Goal: Transaction & Acquisition: Book appointment/travel/reservation

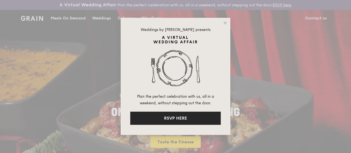
click at [194, 116] on button "RSVP HERE" at bounding box center [175, 118] width 91 height 13
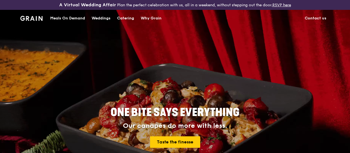
click at [122, 20] on div "Catering" at bounding box center [125, 18] width 17 height 16
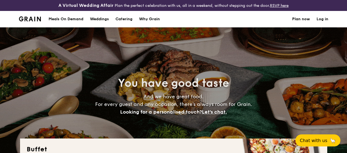
select select
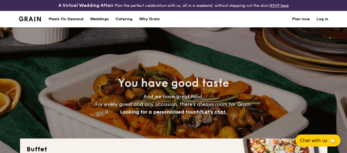
click at [125, 102] on h4 "And we have great food. For every guest and any occasion, there’s always room f…" at bounding box center [174, 104] width 246 height 23
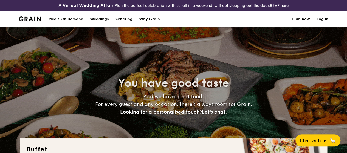
scroll to position [134, 0]
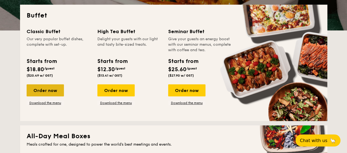
click at [46, 93] on div "Order now" at bounding box center [45, 91] width 37 height 12
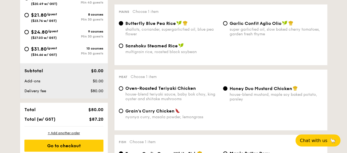
scroll to position [235, 0]
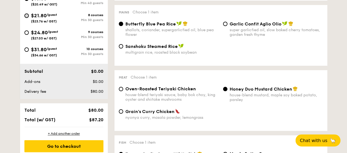
click at [28, 18] on input "$21.80 /guest ($23.76 w/ GST) 8 courses Min 30 guests" at bounding box center [26, 15] width 4 height 4
radio input "true"
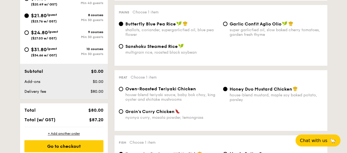
radio input "true"
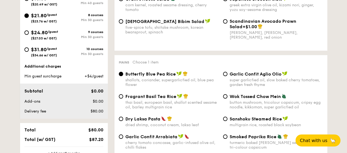
scroll to position [370, 0]
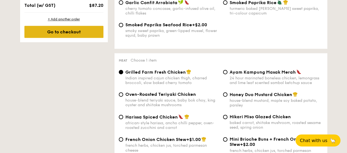
click at [65, 38] on div "Go to checkout" at bounding box center [63, 32] width 79 height 12
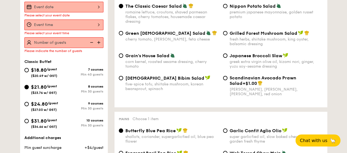
scroll to position [162, 0]
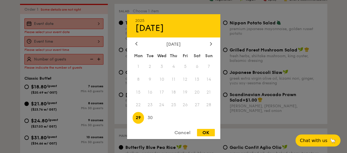
click at [62, 29] on div "2025 Sep 29 September 2025 Mon Tue Wed Thu Fri Sat Sun 1 2 3 4 5 6 7 8 9 10 11 …" at bounding box center [63, 23] width 79 height 11
click at [210, 45] on icon at bounding box center [211, 44] width 2 height 4
click at [211, 43] on icon at bounding box center [211, 43] width 2 height 3
click at [139, 45] on div "November 2025" at bounding box center [173, 43] width 77 height 5
click at [133, 43] on div "November 2025" at bounding box center [173, 43] width 93 height 5
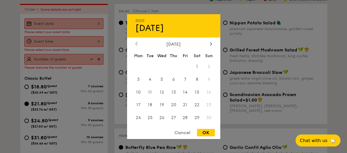
click at [135, 43] on icon at bounding box center [136, 44] width 2 height 4
click at [140, 90] on span "13" at bounding box center [139, 92] width 12 height 12
click at [210, 131] on div "OK" at bounding box center [206, 132] width 18 height 7
type input "Oct 13, 2025"
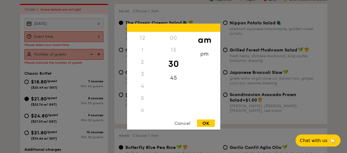
click at [87, 41] on div "12 1 2 3 4 5 6 7 8 9 10 11 00 15 30 45 am pm Cancel OK" at bounding box center [63, 36] width 79 height 11
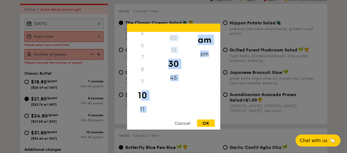
scroll to position [65, 0]
drag, startPoint x: 143, startPoint y: 100, endPoint x: 204, endPoint y: 57, distance: 74.7
click at [204, 57] on div "12 1 2 3 4 5 6 7 8 9 10 11 00 15 30 45 am pm" at bounding box center [173, 74] width 93 height 84
click at [204, 57] on div "pm" at bounding box center [204, 56] width 31 height 16
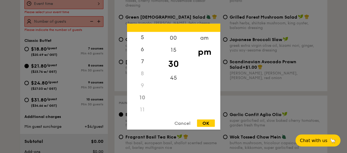
scroll to position [195, 0]
drag, startPoint x: 157, startPoint y: 75, endPoint x: 157, endPoint y: 51, distance: 23.3
click at [157, 51] on div "12 1 2 3 4 5 6 7 8 9 10 11" at bounding box center [142, 74] width 31 height 84
click at [145, 40] on div "12" at bounding box center [142, 40] width 31 height 16
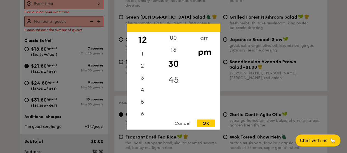
click at [171, 75] on div "45" at bounding box center [173, 80] width 31 height 16
click at [204, 123] on div "OK" at bounding box center [206, 123] width 18 height 7
type input "12:45PM"
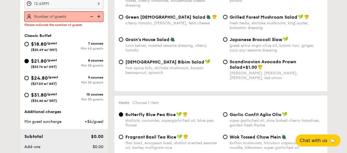
click at [99, 21] on img at bounding box center [99, 16] width 8 height 10
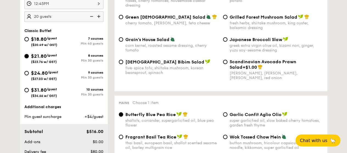
click at [98, 21] on img at bounding box center [99, 16] width 8 height 10
type input "25 guests"
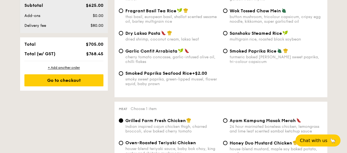
scroll to position [329, 0]
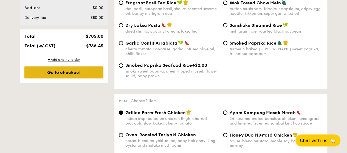
click at [65, 75] on div "Go to checkout" at bounding box center [63, 72] width 79 height 12
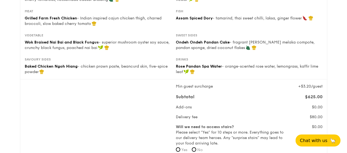
scroll to position [134, 0]
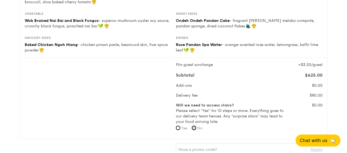
click at [196, 130] on input "No" at bounding box center [194, 128] width 4 height 4
radio input "true"
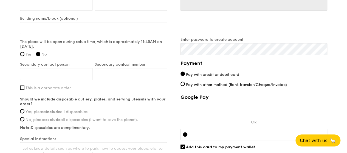
scroll to position [507, 0]
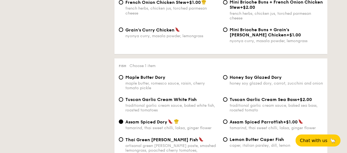
scroll to position [1396, 0]
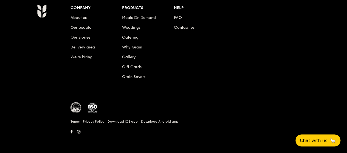
click at [44, 89] on div "Company About us Our people Our stories Delivery area We’re hiring Products Mea…" at bounding box center [174, 72] width 316 height 136
click at [189, 25] on link "Contact us" at bounding box center [184, 27] width 21 height 5
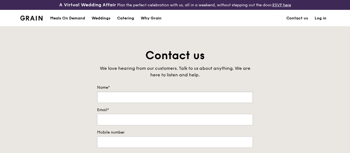
click at [165, 101] on input "Name*" at bounding box center [175, 98] width 156 height 12
type input "Adele Wong"
click at [167, 126] on input "Email*" at bounding box center [175, 120] width 156 height 12
click at [297, 24] on link "Contact us" at bounding box center [297, 18] width 28 height 16
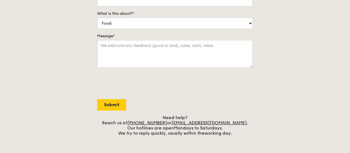
scroll to position [169, 0]
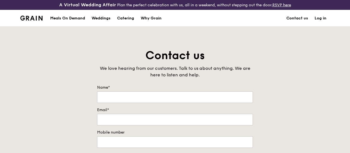
click at [172, 103] on input "Name*" at bounding box center [175, 98] width 156 height 12
click at [172, 125] on input "Email*" at bounding box center [175, 120] width 156 height 12
type input "szechi"
click at [132, 103] on input "Name*" at bounding box center [175, 98] width 156 height 12
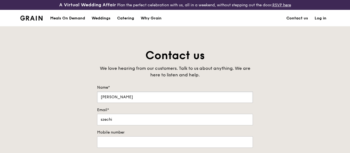
type input "[PERSON_NAME]"
click at [145, 126] on input "szechi" at bounding box center [175, 120] width 156 height 12
type input "[EMAIL_ADDRESS][PERSON_NAME][DOMAIN_NAME]"
click at [157, 144] on input "Mobile number" at bounding box center [175, 143] width 156 height 12
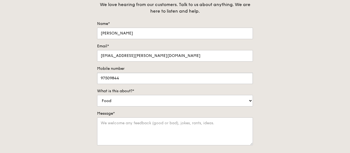
scroll to position [66, 0]
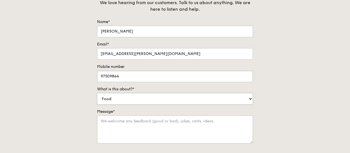
type input "97509844"
click at [154, 105] on select "Food Service Billing/Payment Catering Others" at bounding box center [175, 99] width 156 height 12
select select "Catering"
click at [97, 97] on select "Food Service Billing/Payment Catering Others" at bounding box center [175, 99] width 156 height 12
click at [167, 124] on textarea "Message*" at bounding box center [175, 130] width 156 height 28
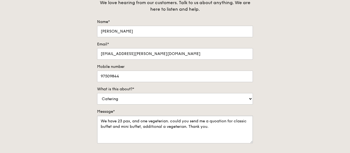
click at [144, 126] on textarea "We have 23 pax, and one vegeterian. could you send me a quoation for classic bu…" at bounding box center [175, 130] width 156 height 28
click at [121, 122] on textarea "We have 23 pax, and one vegeterian. could you send me a quoation for classic bu…" at bounding box center [175, 130] width 156 height 28
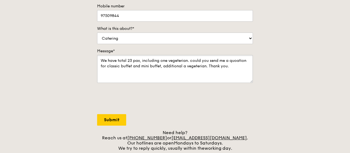
scroll to position [131, 0]
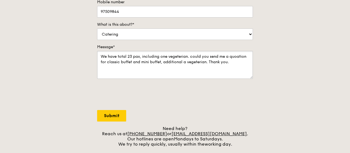
type textarea "We have total 23 pax, including one vegeterian. could you send me a quoation fo…"
click at [114, 120] on input "Submit" at bounding box center [111, 116] width 29 height 12
select select "Food"
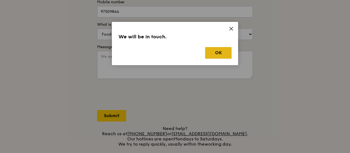
click at [213, 51] on button "OK" at bounding box center [218, 53] width 26 height 12
